Goal: Navigation & Orientation: Find specific page/section

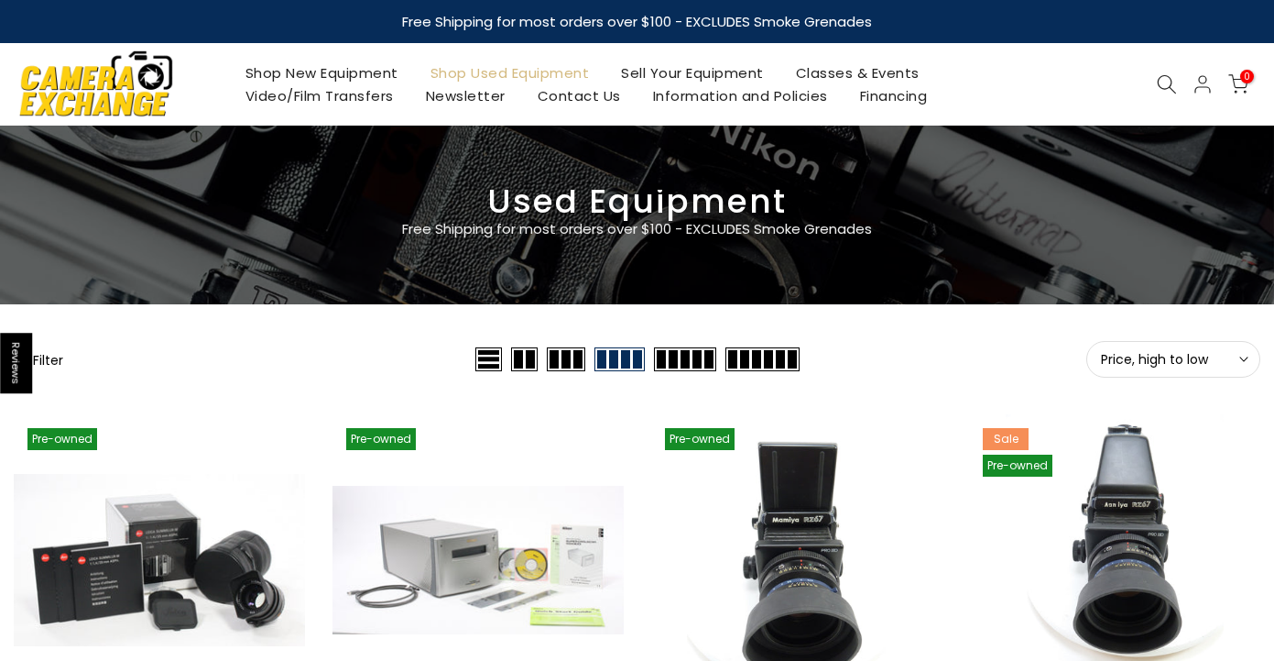
type input "**********"
click at [1217, 366] on span "Price, high to low" at bounding box center [1173, 359] width 145 height 16
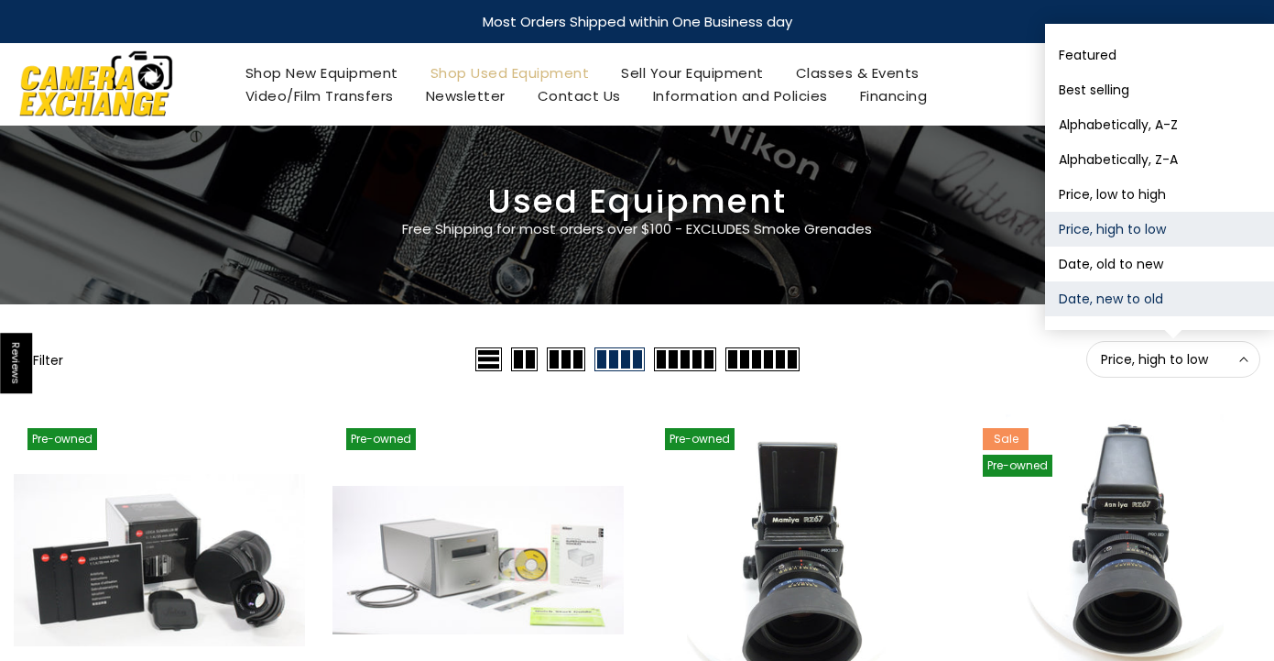
click at [1105, 304] on button "Date, new to old" at bounding box center [1159, 298] width 229 height 35
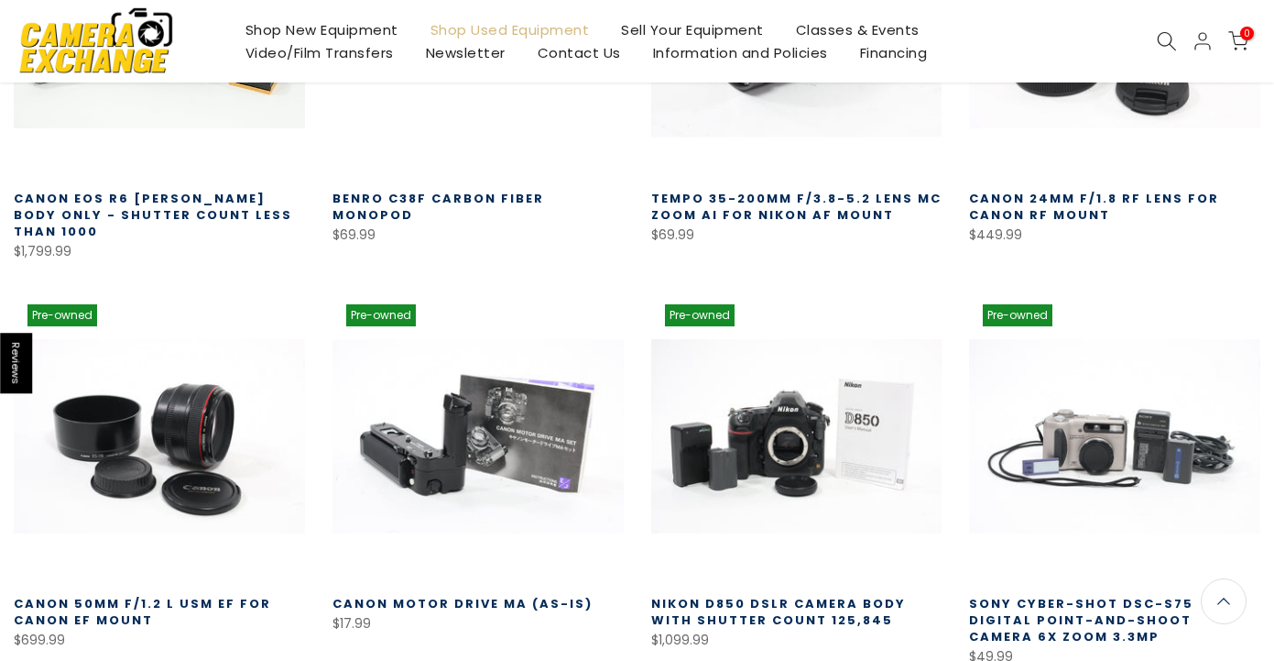
scroll to position [527, 0]
